Goal: Task Accomplishment & Management: Complete application form

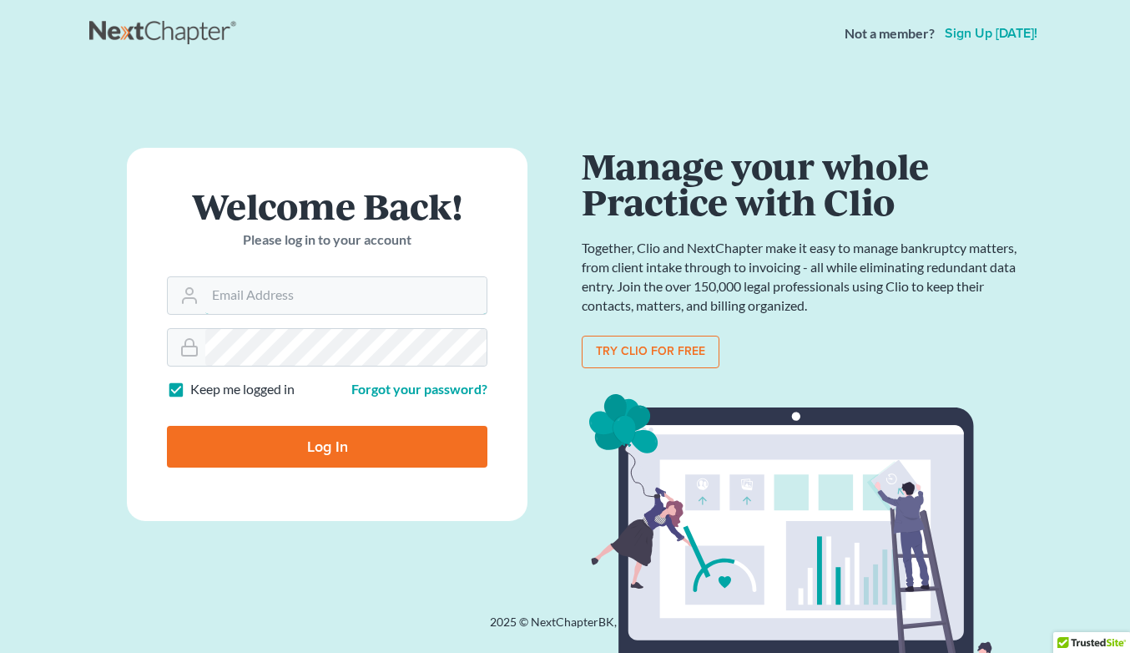
type input "[EMAIL_ADDRESS][DOMAIN_NAME]"
click at [327, 445] on input "Log In" at bounding box center [327, 447] width 320 height 42
type input "Thinking..."
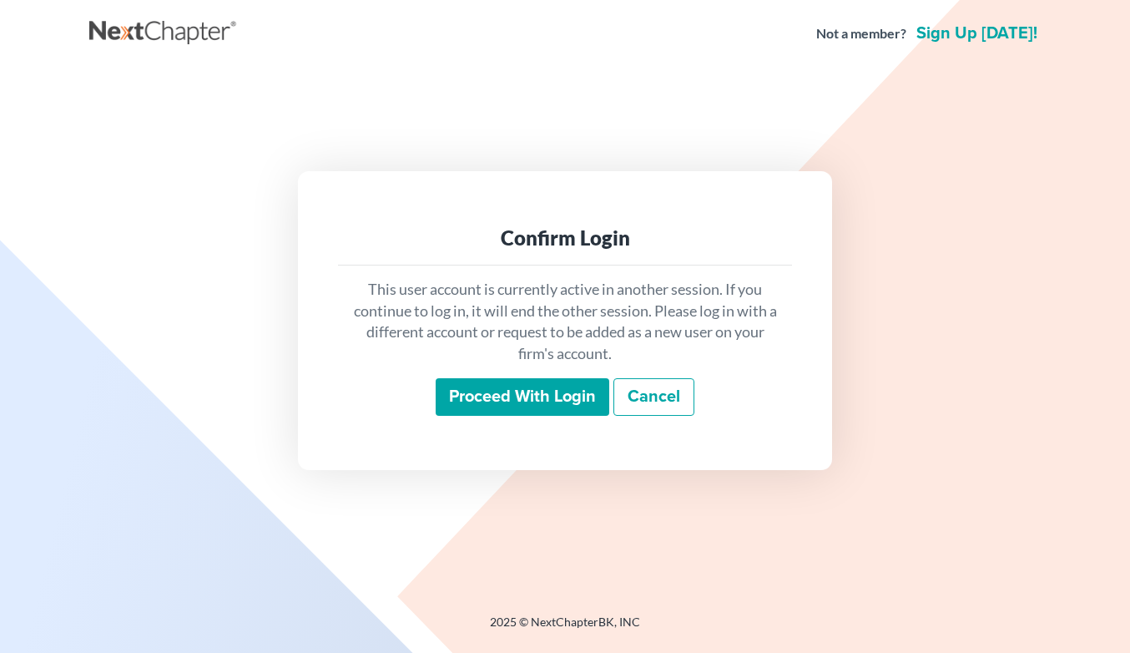
click at [558, 405] on input "Proceed with login" at bounding box center [523, 397] width 174 height 38
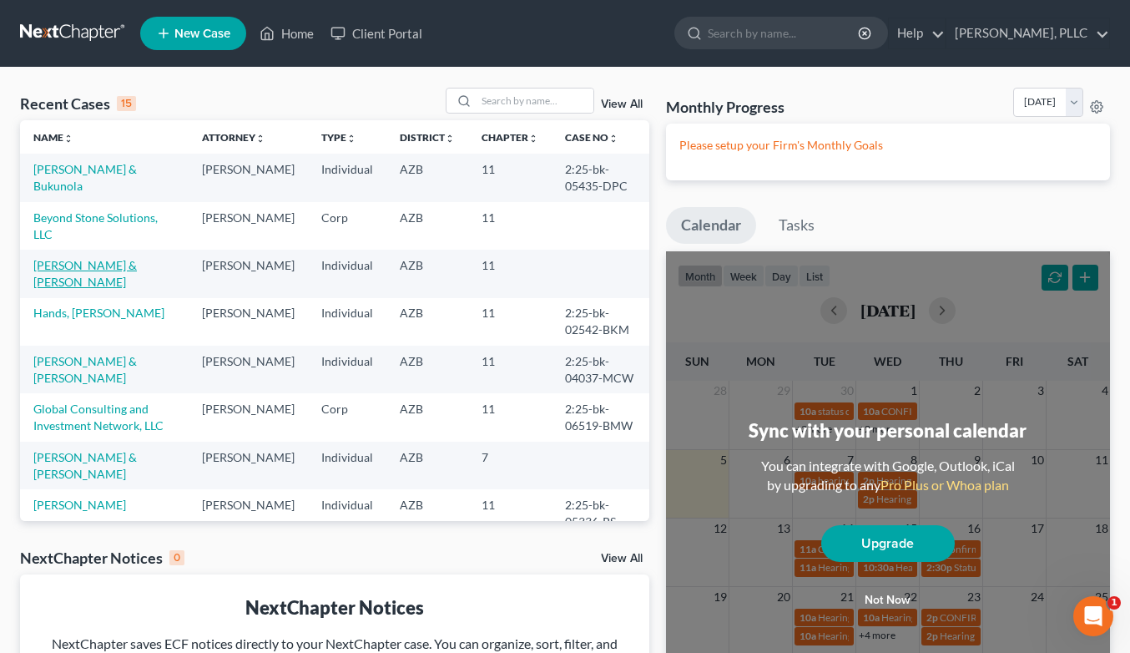
click at [137, 285] on link "[PERSON_NAME] & [PERSON_NAME]" at bounding box center [84, 273] width 103 height 31
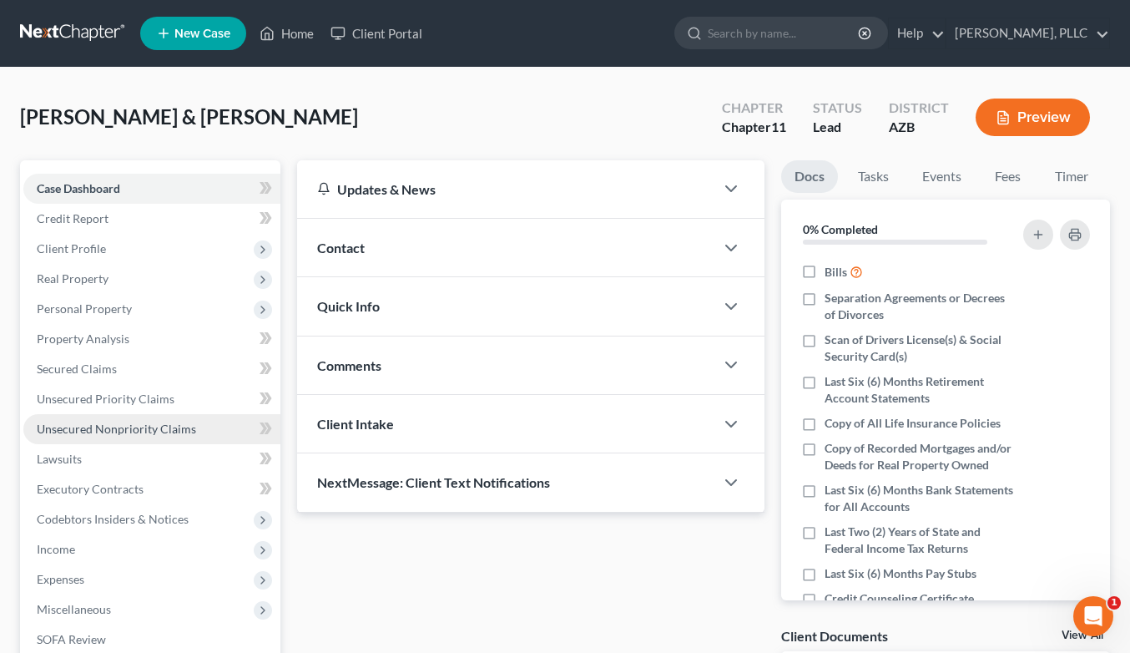
click at [93, 426] on span "Unsecured Nonpriority Claims" at bounding box center [116, 428] width 159 height 14
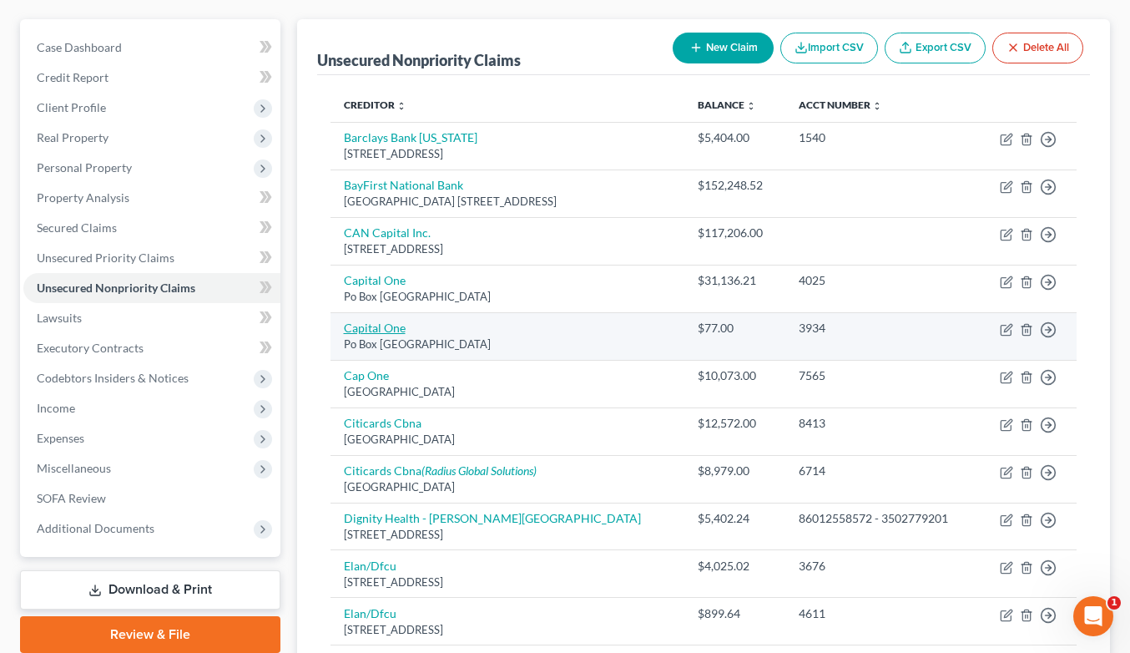
scroll to position [164, 0]
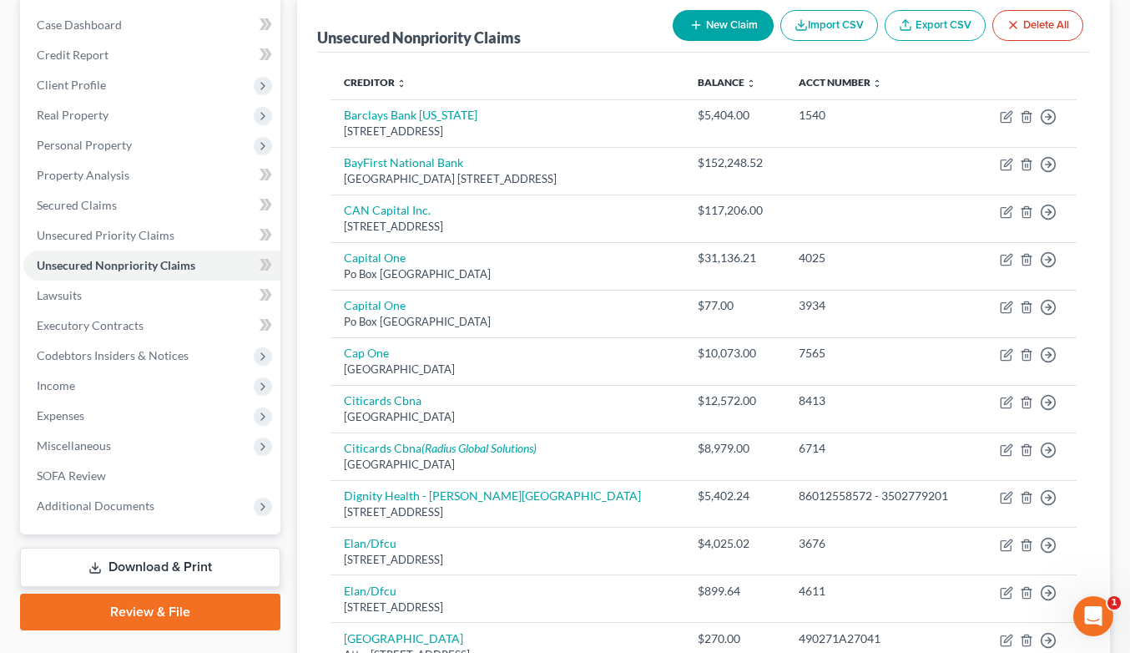
click at [704, 30] on button "New Claim" at bounding box center [723, 25] width 101 height 31
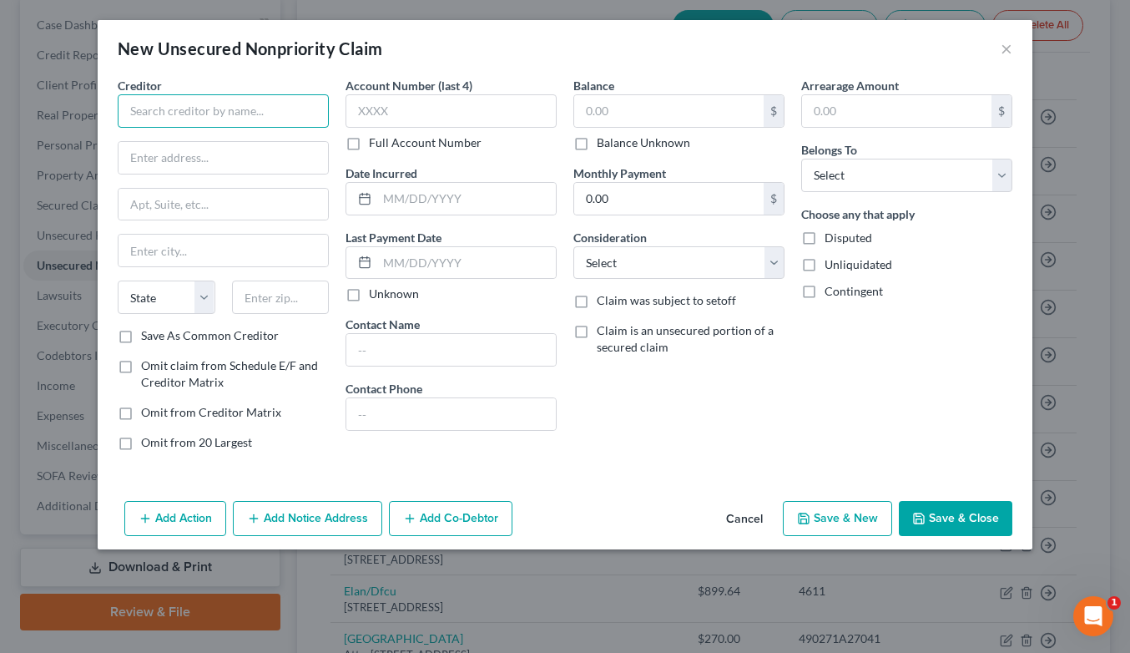
click at [216, 115] on input "text" at bounding box center [223, 110] width 211 height 33
type input "[PERSON_NAME], MD"
type input "[PERSON_NAME][GEOGRAPHIC_DATA]"
paste input "[STREET_ADDRESS][PERSON_NAME]"
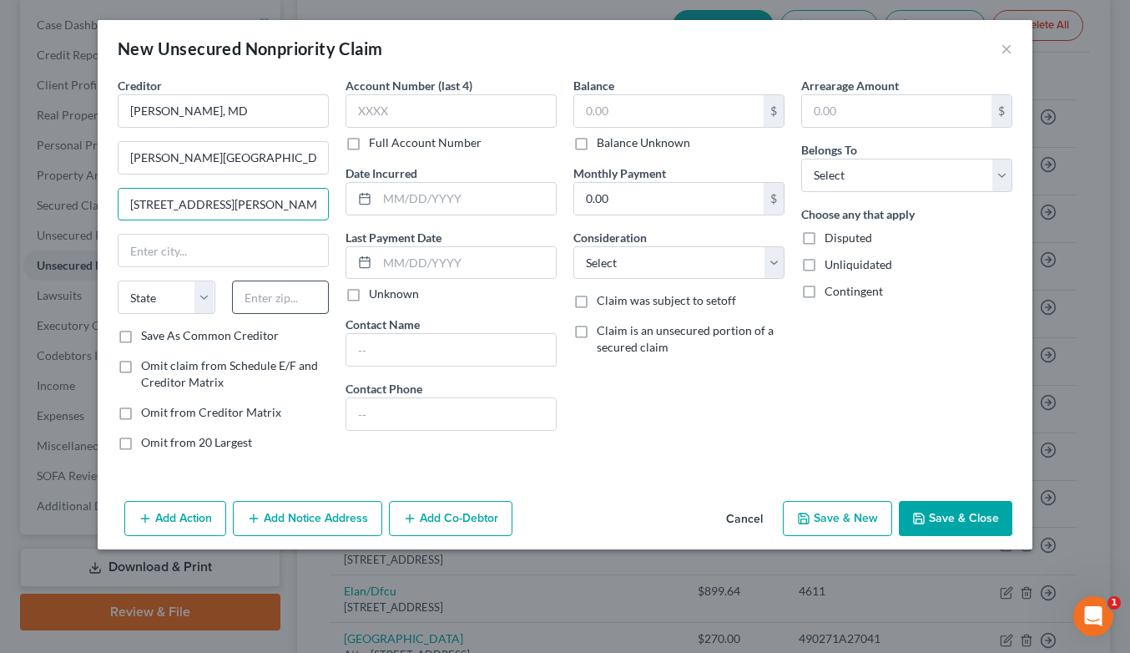
type input "[STREET_ADDRESS][PERSON_NAME]"
type input "85224"
type input "[PERSON_NAME]"
select select "3"
click at [217, 210] on input "[STREET_ADDRESS][PERSON_NAME]" at bounding box center [223, 205] width 209 height 32
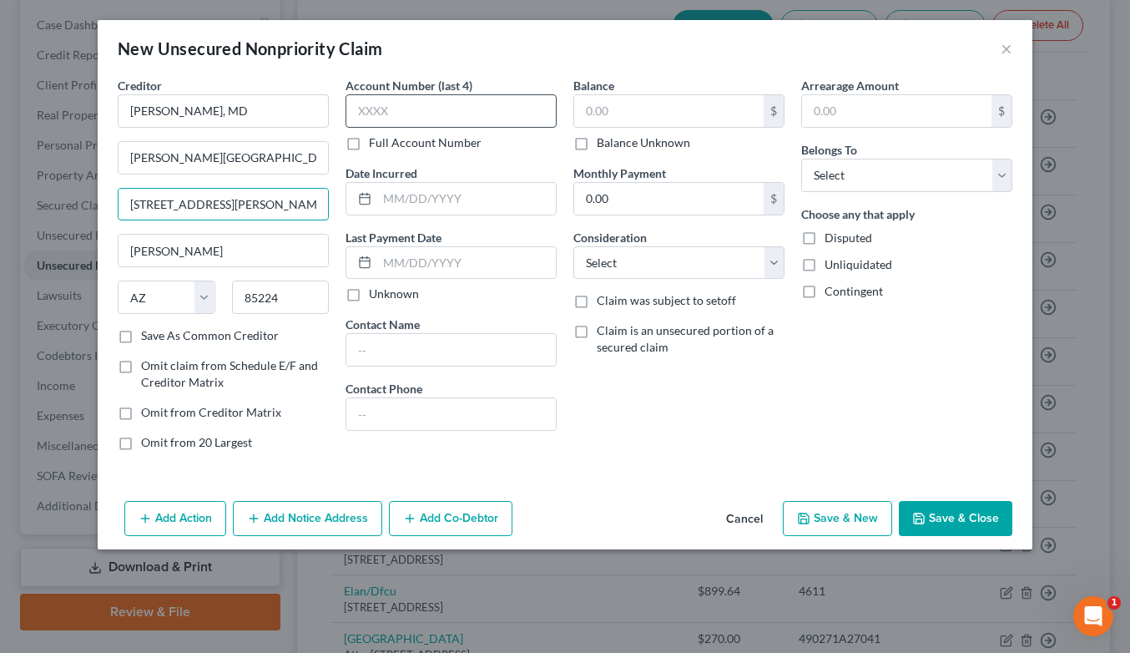
type input "[STREET_ADDRESS][PERSON_NAME]"
click at [629, 97] on input "text" at bounding box center [668, 111] width 189 height 32
click at [663, 106] on input "text" at bounding box center [668, 111] width 189 height 32
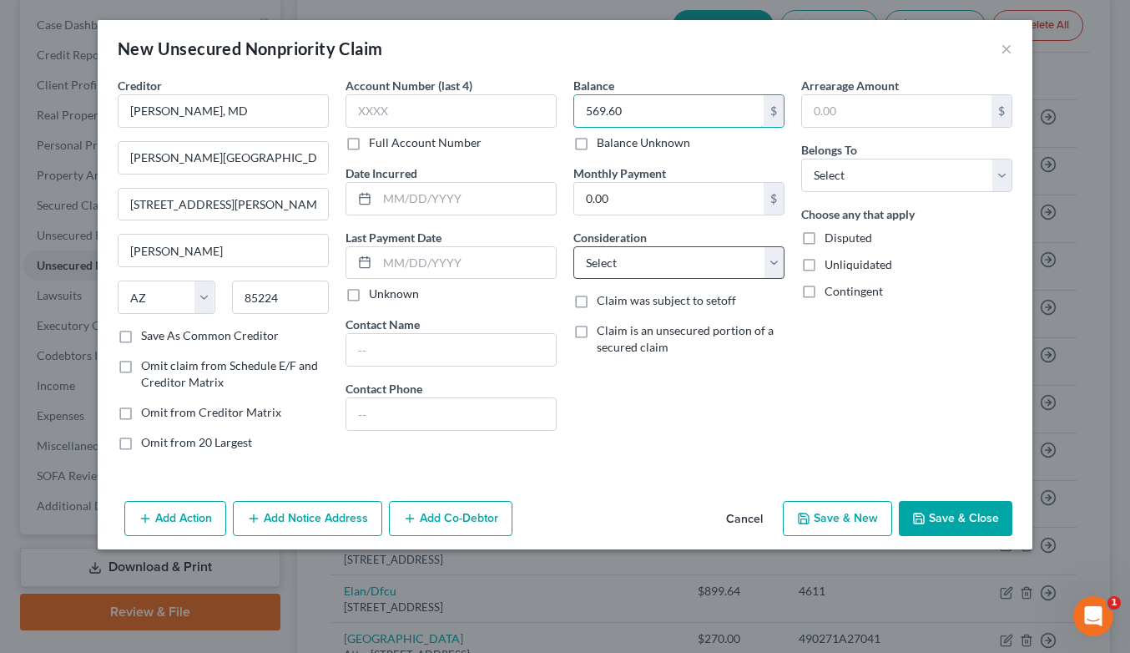
type input "569.60"
select select "9"
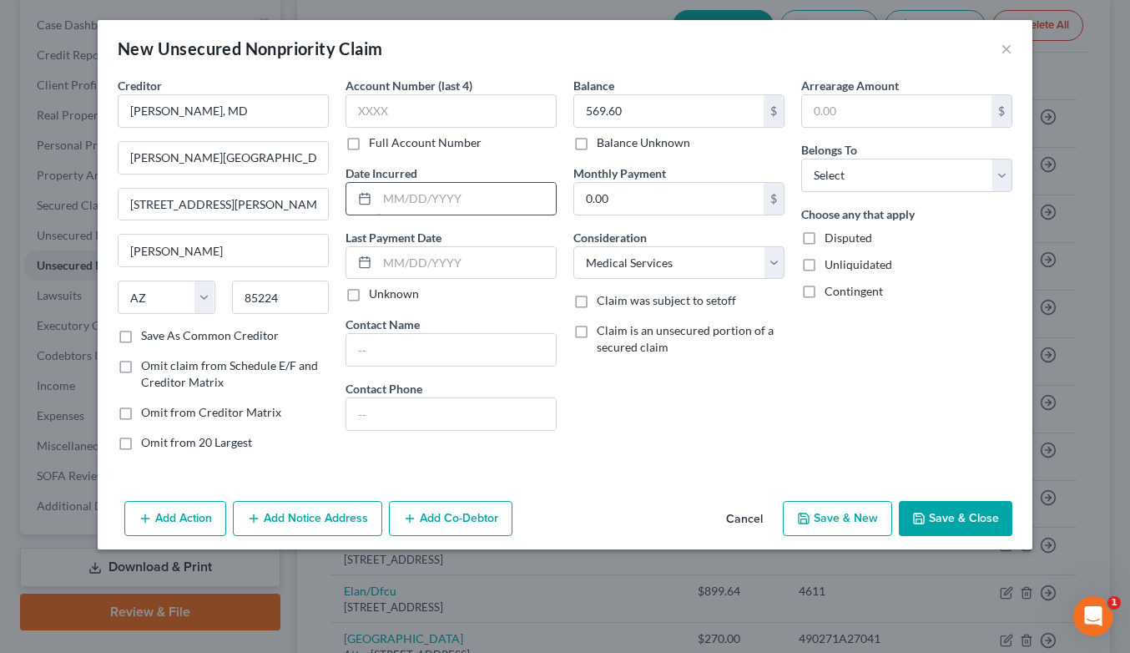
click at [461, 199] on input "text" at bounding box center [466, 199] width 179 height 32
type input "[DATE]"
drag, startPoint x: 317, startPoint y: 164, endPoint x: 139, endPoint y: 149, distance: 179.2
click at [139, 149] on input "[PERSON_NAME][GEOGRAPHIC_DATA]" at bounding box center [223, 158] width 209 height 32
type input "J"
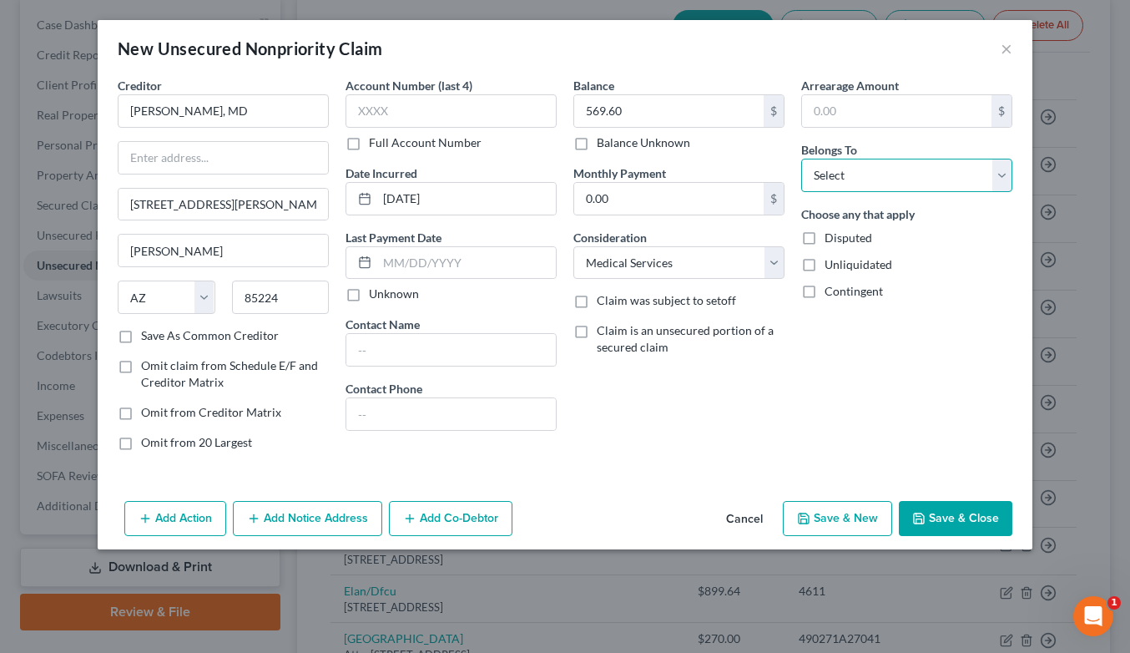
select select "1"
click at [946, 521] on button "Save & Close" at bounding box center [956, 518] width 114 height 35
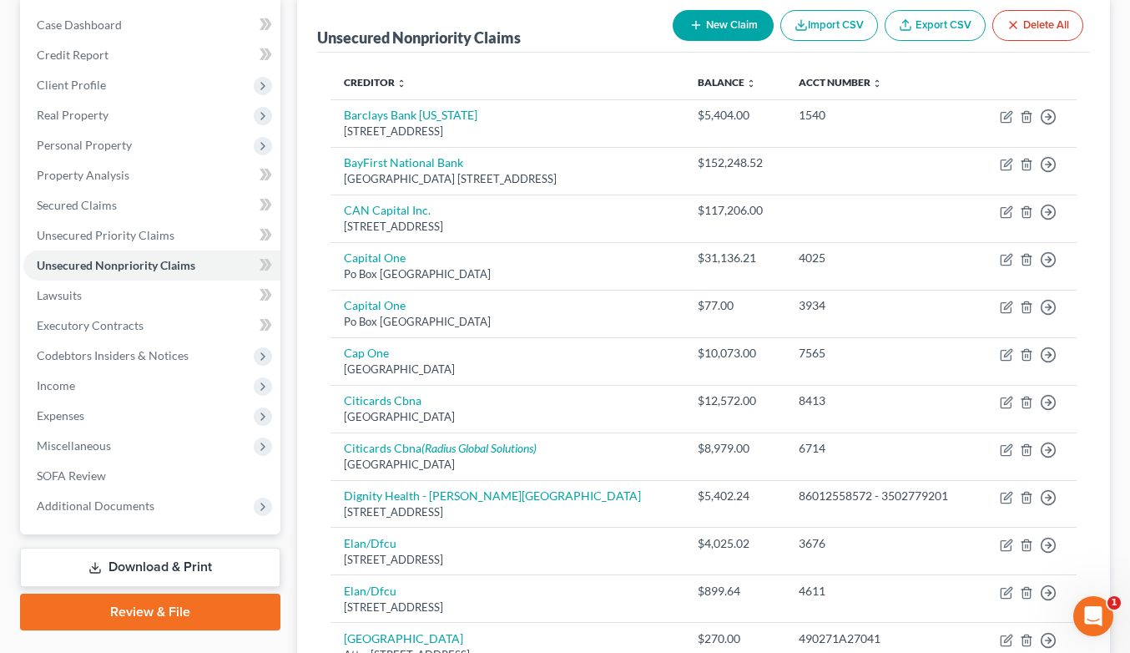
click at [707, 29] on button "New Claim" at bounding box center [723, 25] width 101 height 31
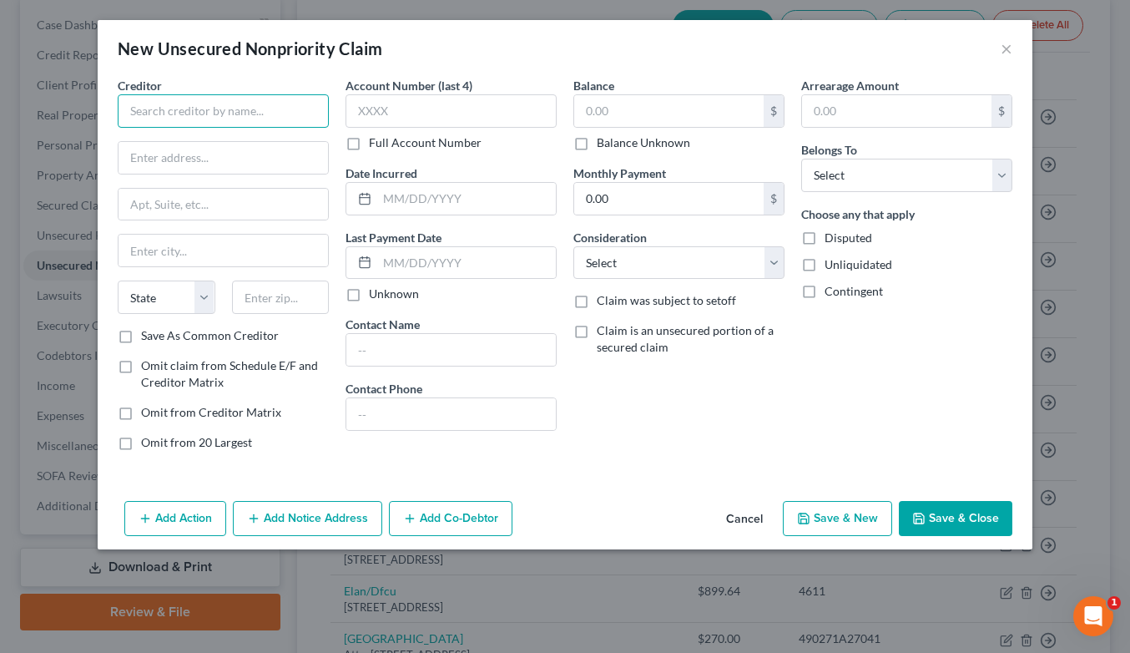
click at [208, 121] on input "text" at bounding box center [223, 110] width 211 height 33
type input "Banner Health"
type input "PO Box 409"
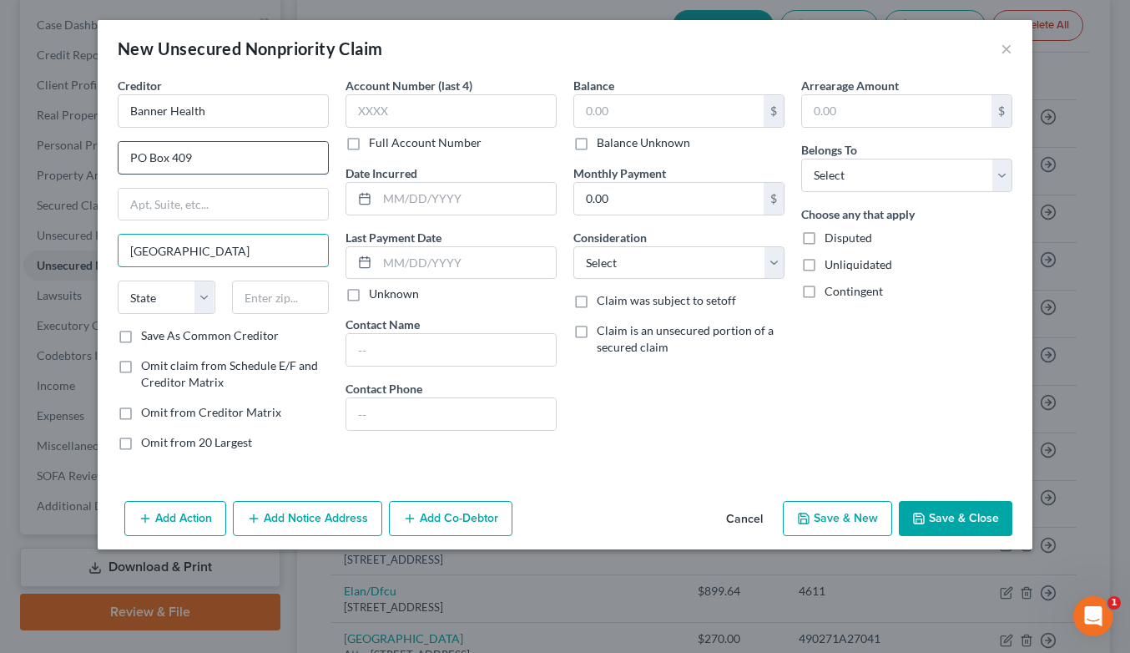
type input "[GEOGRAPHIC_DATA]"
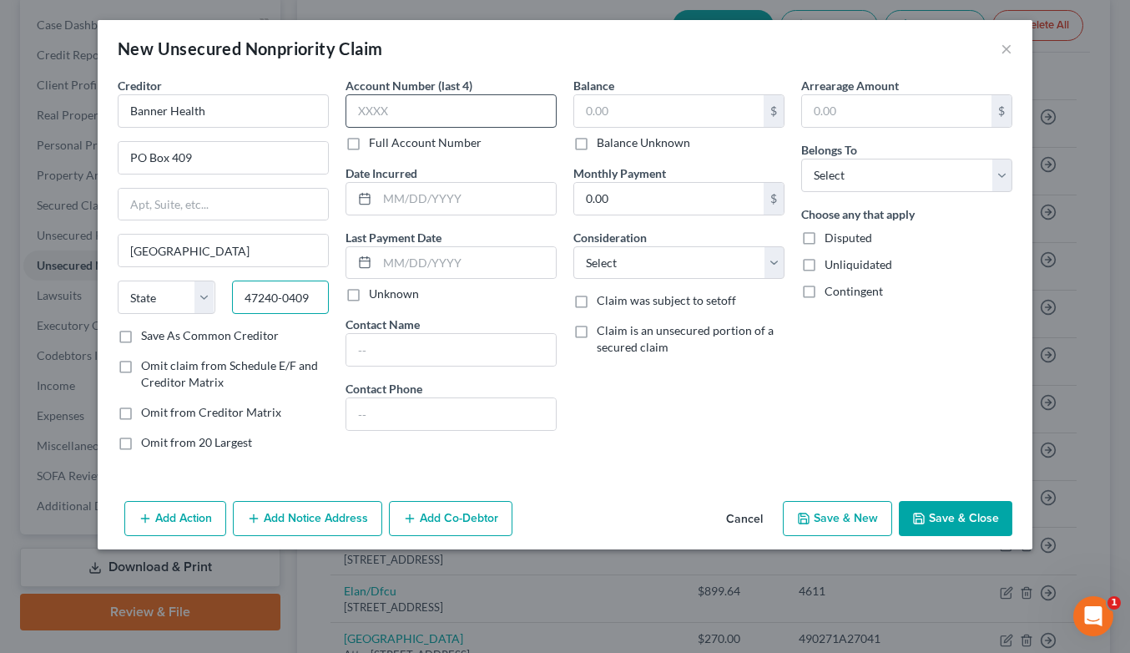
type input "47240-0409"
click at [375, 144] on label "Full Account Number" at bounding box center [425, 142] width 113 height 17
click at [376, 144] on input "Full Account Number" at bounding box center [381, 139] width 11 height 11
click at [387, 113] on input "text" at bounding box center [451, 110] width 211 height 33
type input "15747921"
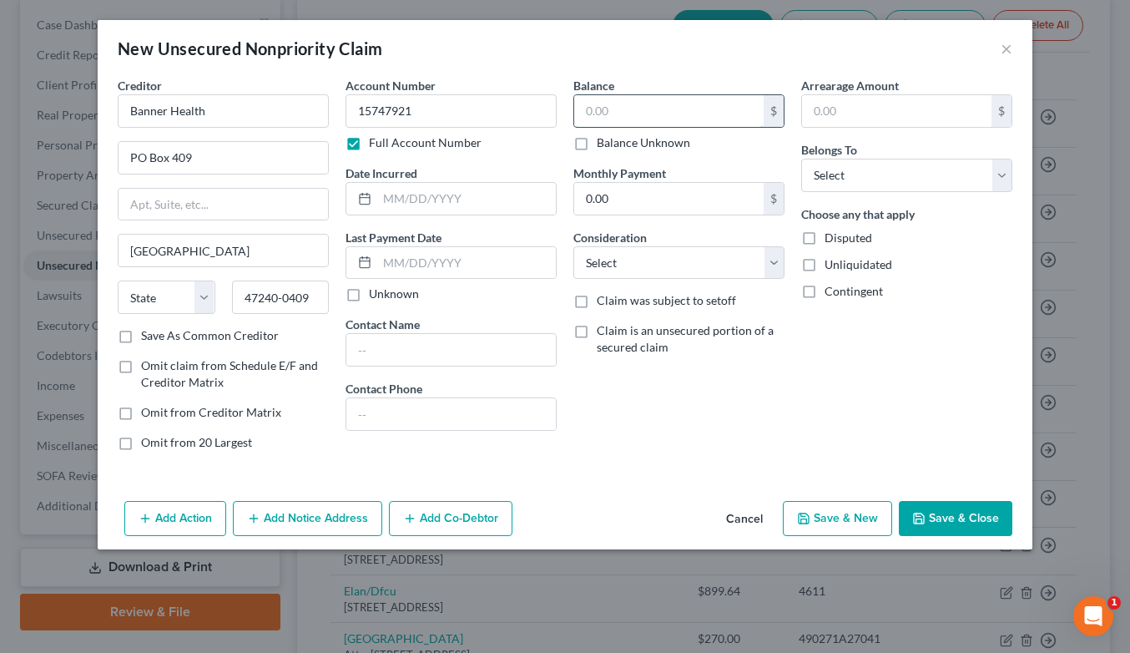
click at [656, 104] on input "text" at bounding box center [668, 111] width 189 height 32
type input "393.57"
select select "1"
select select "9"
click at [937, 507] on button "Save & Close" at bounding box center [956, 518] width 114 height 35
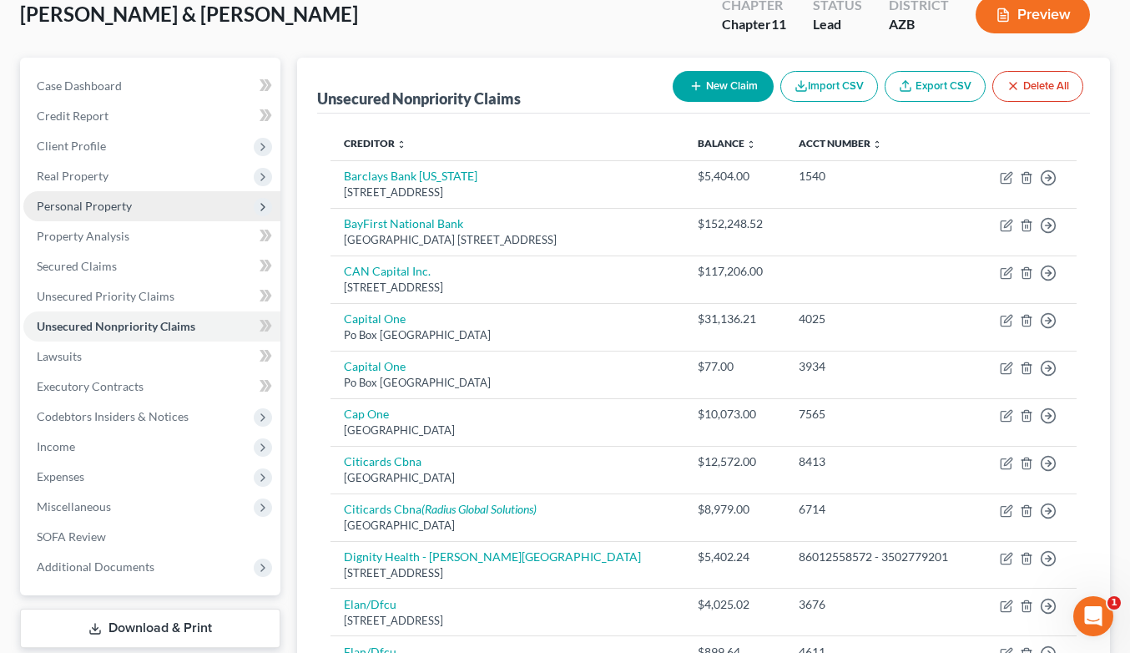
scroll to position [108, 0]
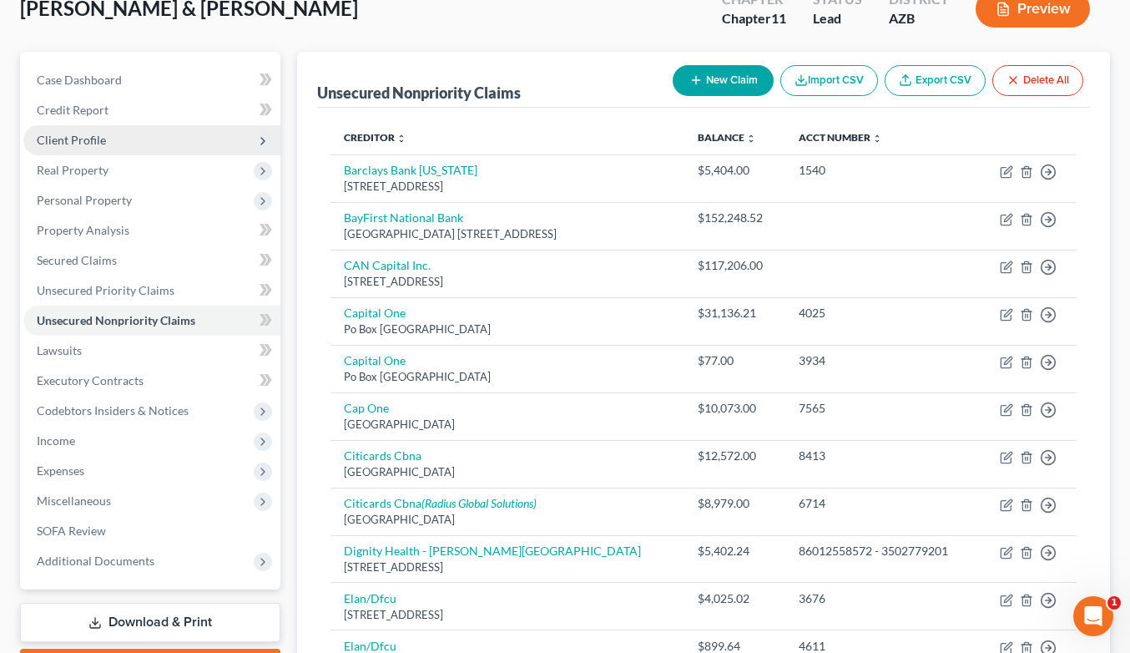
click at [96, 134] on span "Client Profile" at bounding box center [71, 140] width 69 height 14
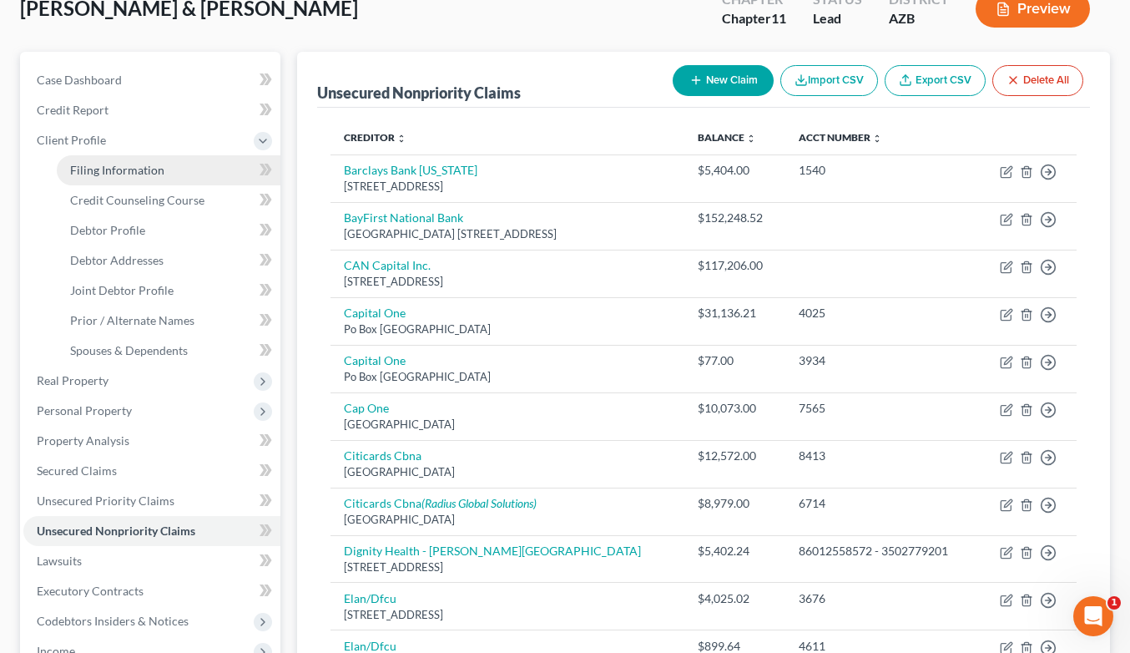
click at [100, 165] on span "Filing Information" at bounding box center [117, 170] width 94 height 14
select select "0"
select select "1"
select select "3"
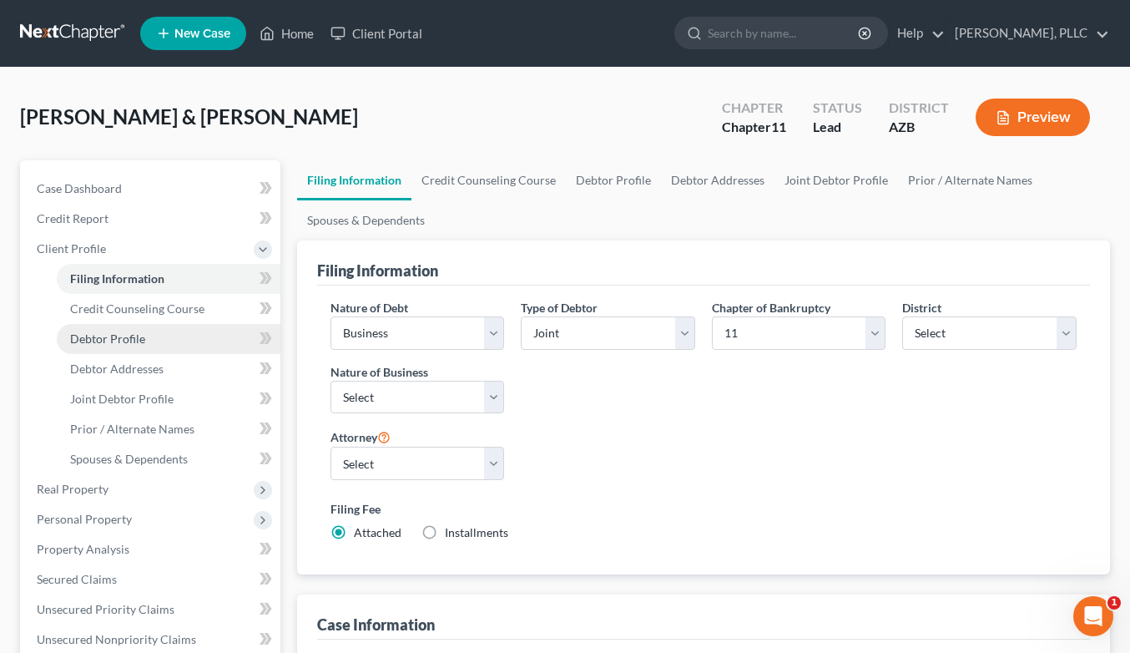
click at [132, 335] on span "Debtor Profile" at bounding box center [107, 338] width 75 height 14
select select "1"
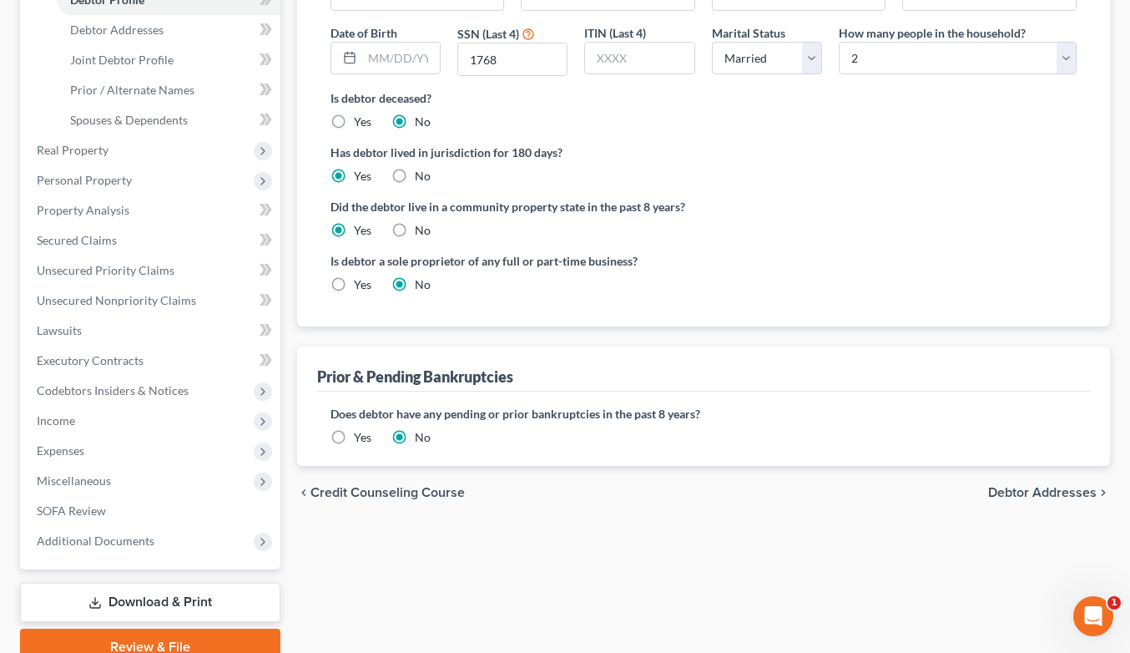
scroll to position [340, 0]
click at [354, 437] on label "Yes" at bounding box center [363, 436] width 18 height 17
click at [361, 437] on input "Yes" at bounding box center [366, 433] width 11 height 11
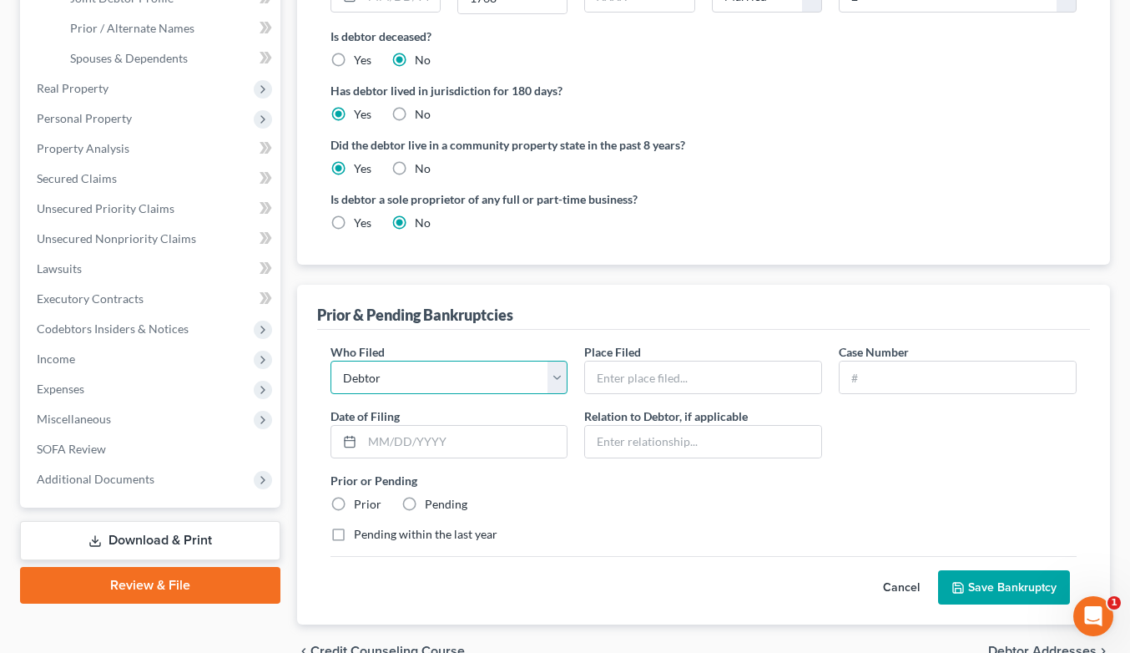
scroll to position [387, 0]
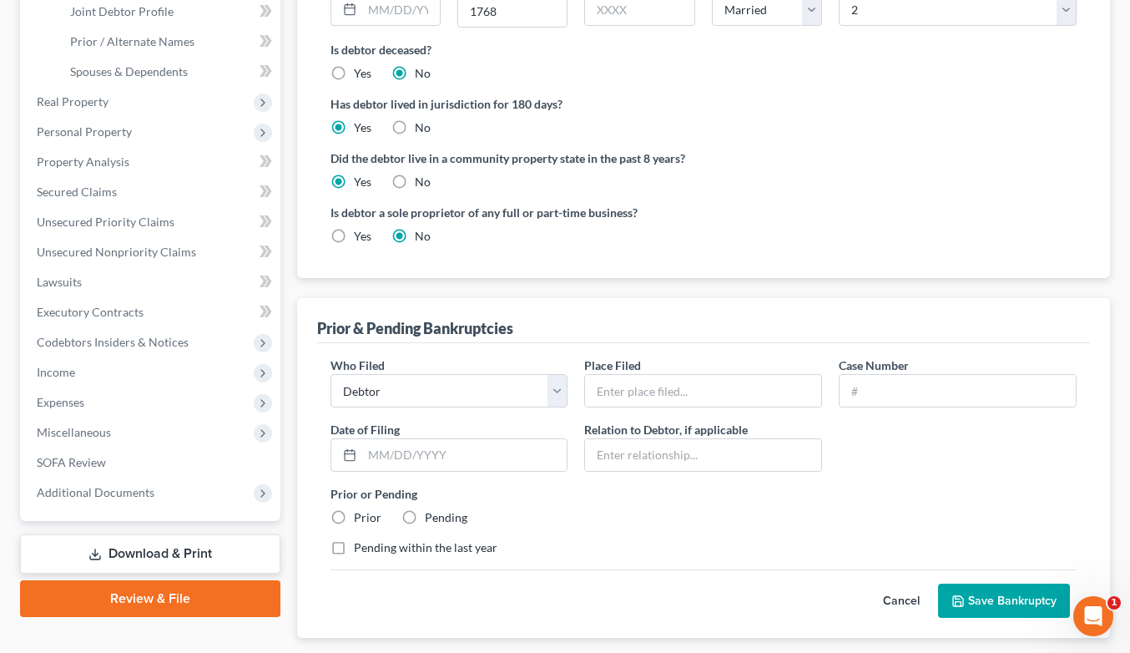
click at [372, 428] on span "Date of Filing" at bounding box center [365, 429] width 69 height 14
select select "other"
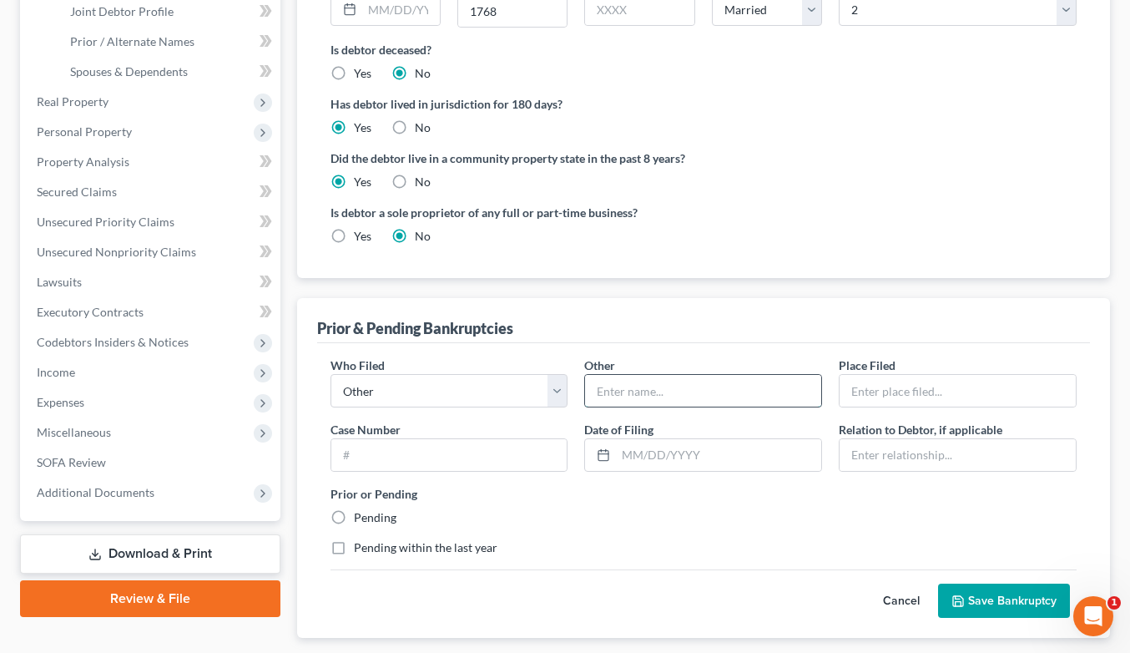
click at [613, 386] on input "text" at bounding box center [703, 391] width 236 height 32
type input "Beyond Stone Solutions, LLC"
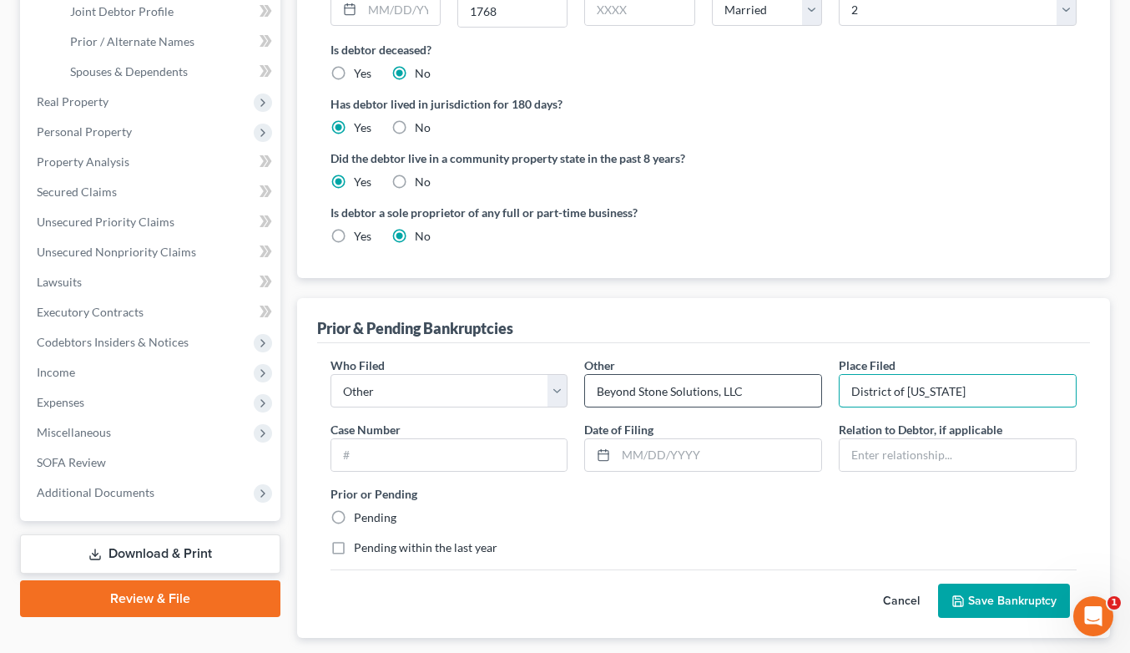
type input "District of [US_STATE]"
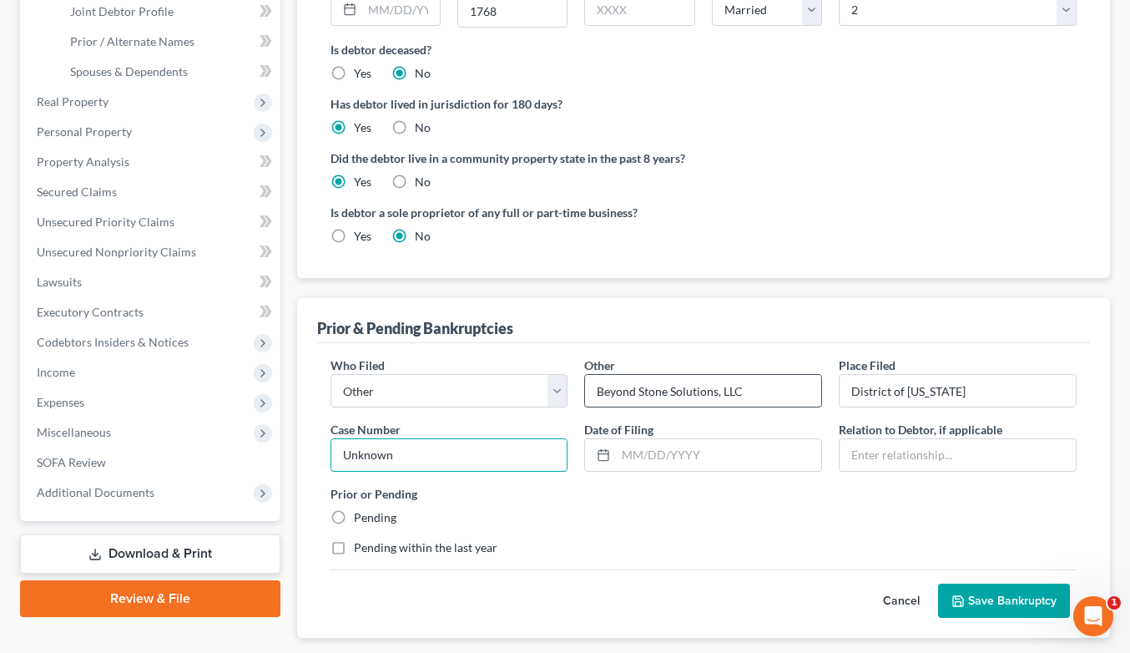
type input "Unknown"
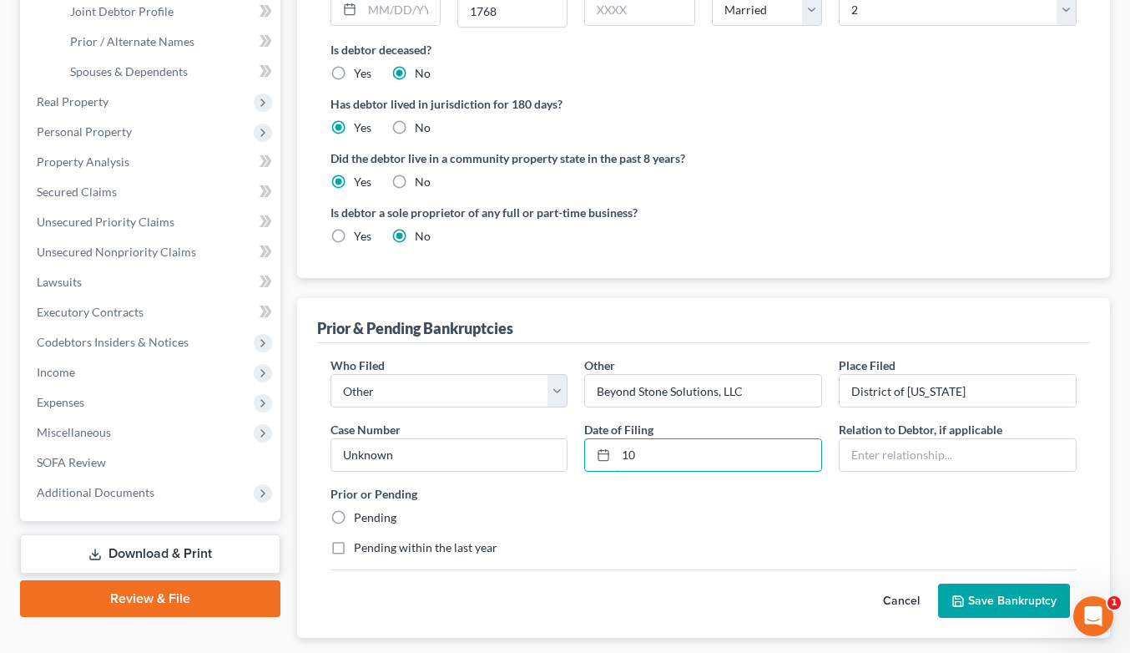
type input "1"
type input "[DATE]"
click at [870, 468] on input "text" at bounding box center [958, 455] width 236 height 32
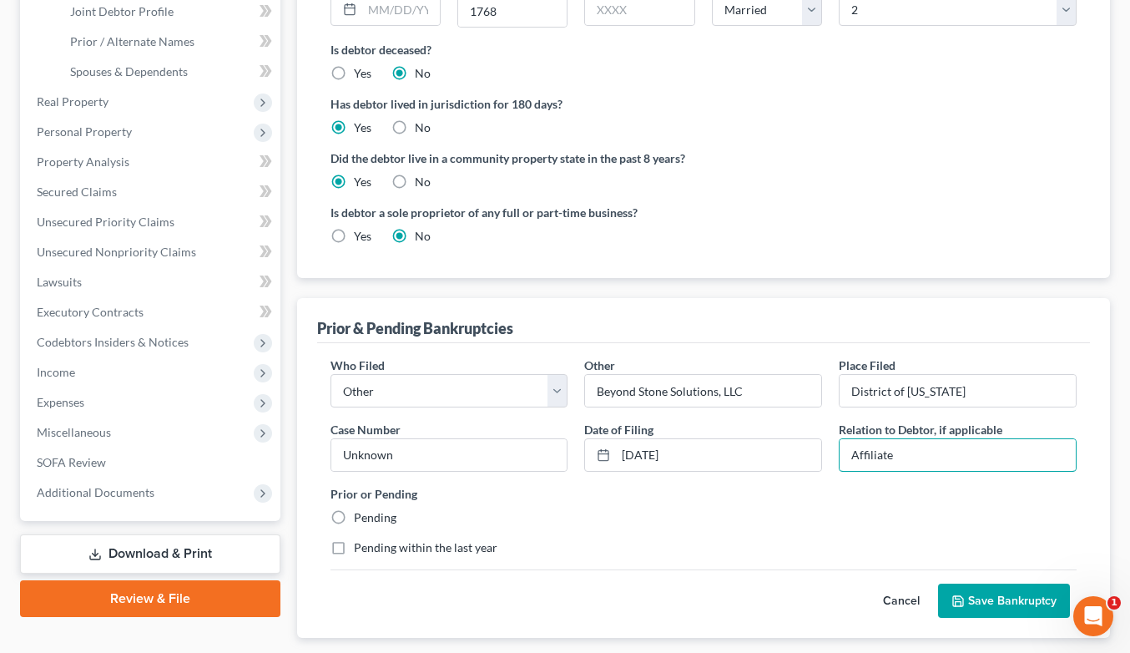
type input "Affiliate"
click at [386, 509] on label "Pending" at bounding box center [375, 517] width 43 height 17
click at [371, 509] on input "Pending" at bounding box center [366, 514] width 11 height 11
radio input "true"
click at [961, 598] on icon "submit" at bounding box center [957, 600] width 13 height 13
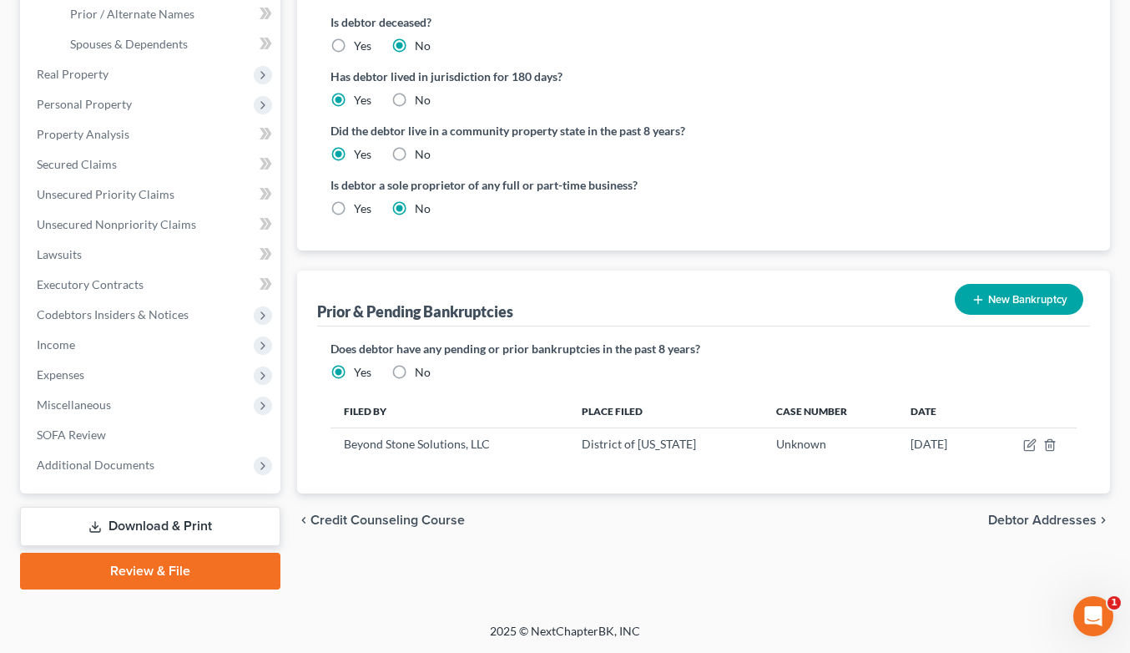
scroll to position [415, 0]
